Goal: Information Seeking & Learning: Find specific fact

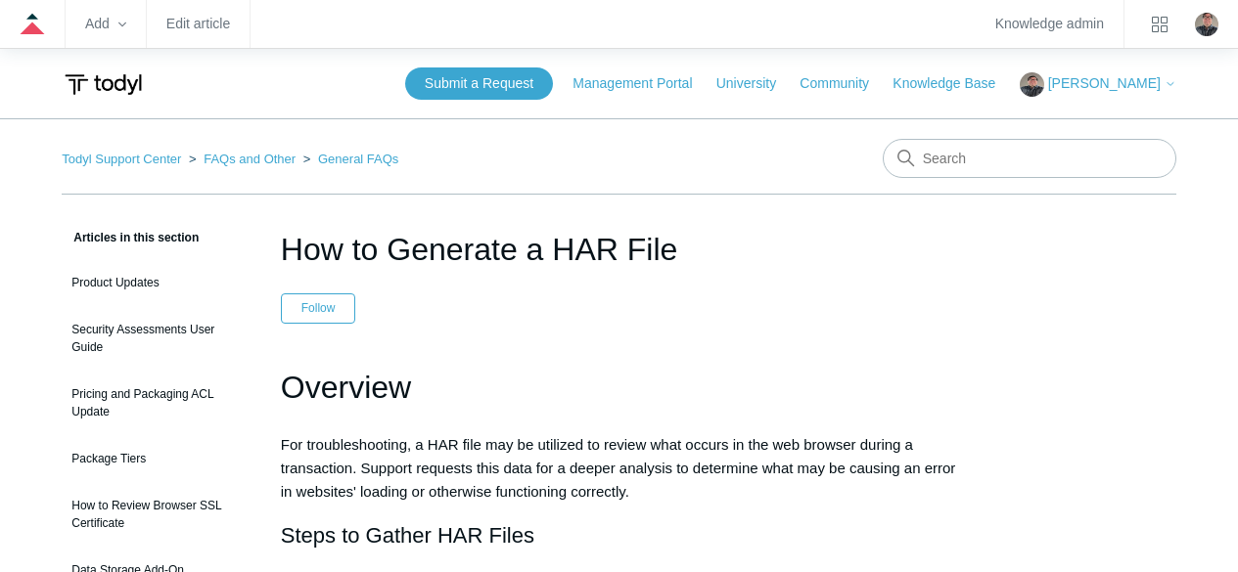
scroll to position [274, 0]
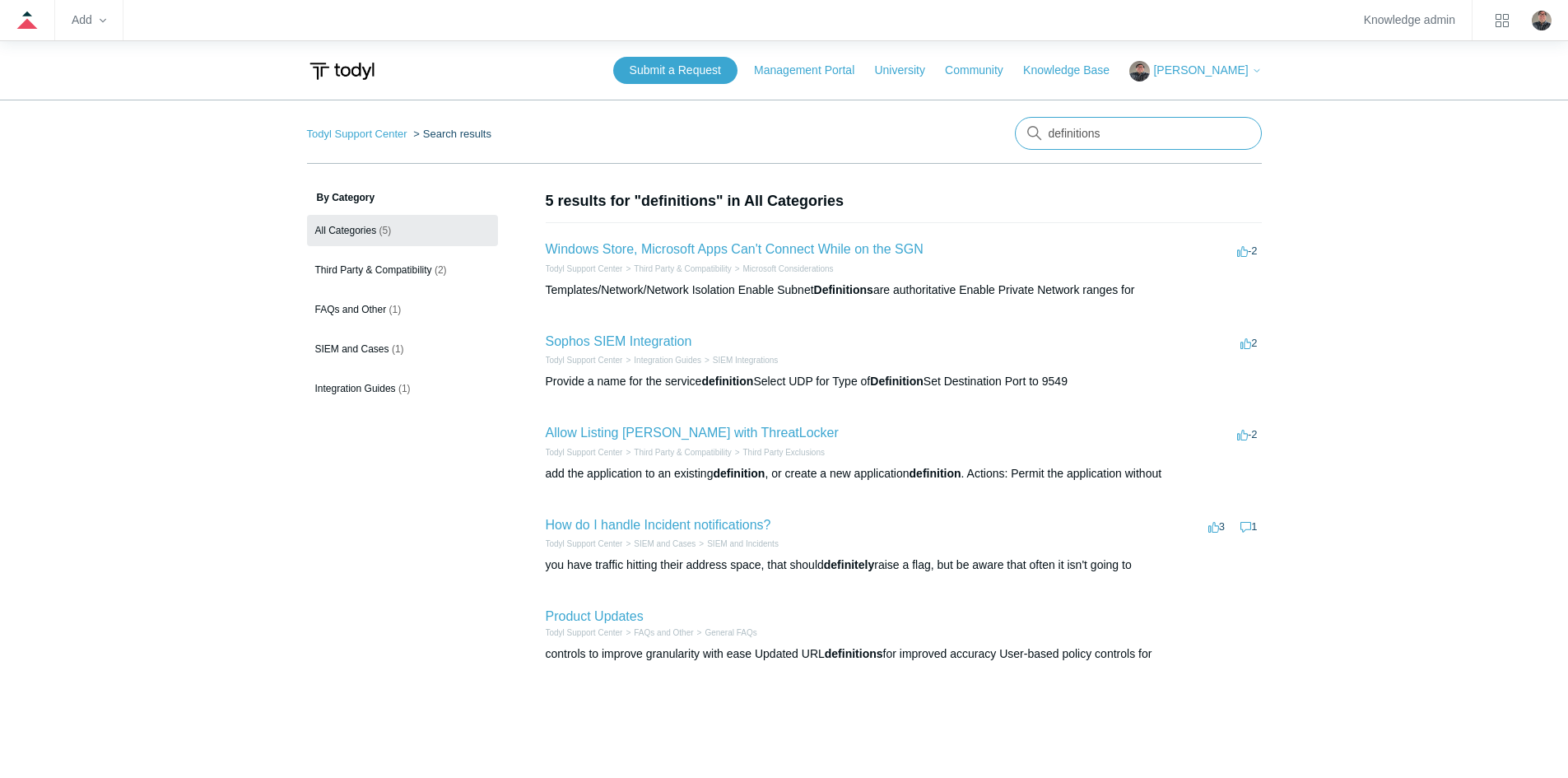
drag, startPoint x: 1122, startPoint y: 127, endPoint x: 995, endPoint y: 126, distance: 127.0
click at [995, 126] on nav "Todyl Support Center Search results definitions" at bounding box center [784, 140] width 955 height 47
type input "connectwise"
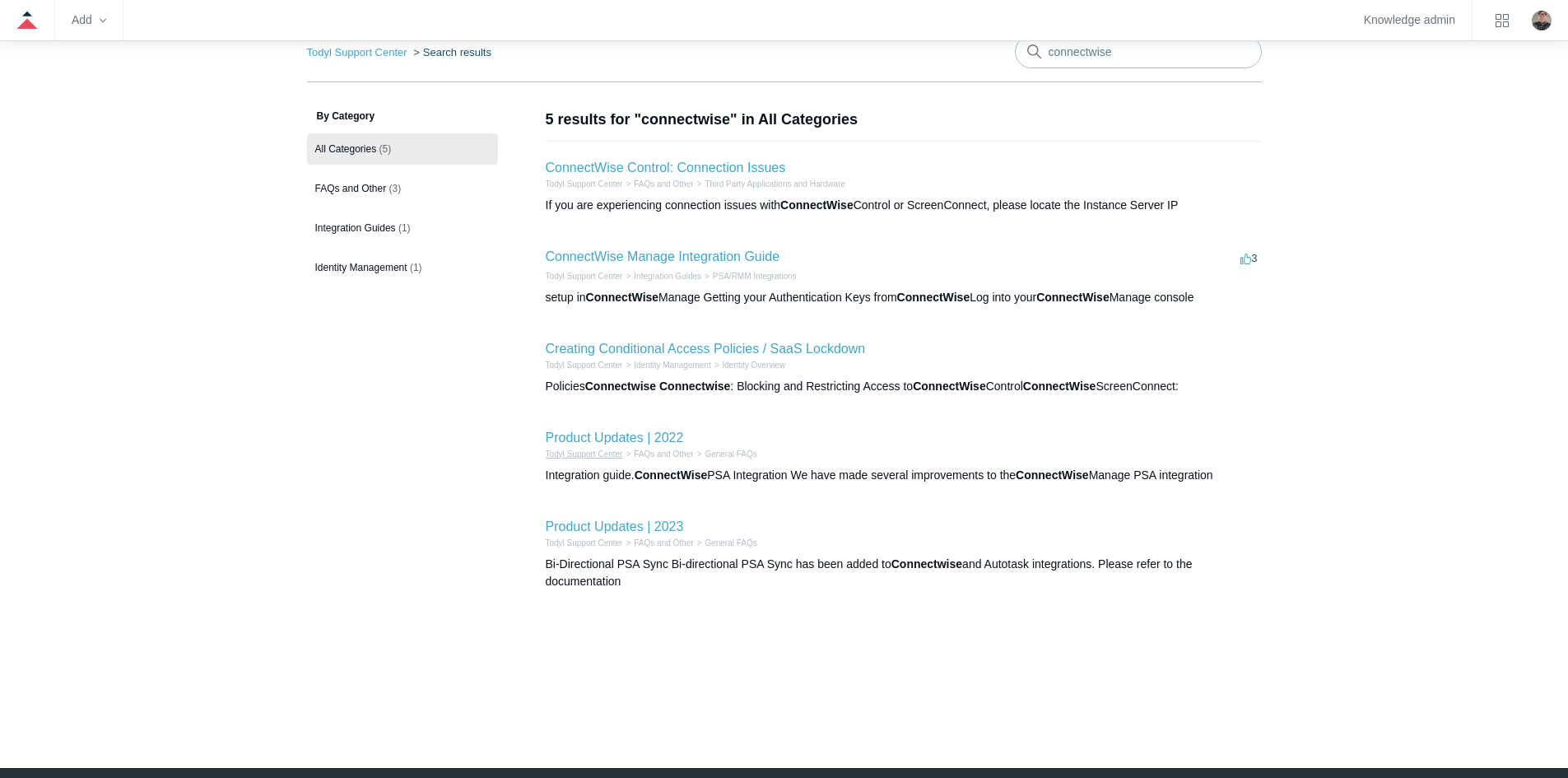
scroll to position [55, 0]
